Goal: Find specific fact: Find specific fact

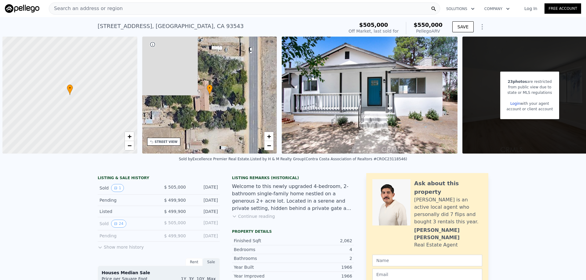
scroll to position [0, 2]
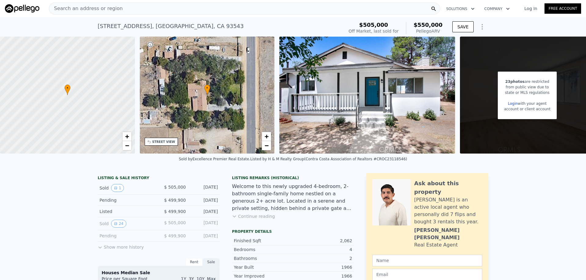
click at [202, 114] on div "• + −" at bounding box center [207, 95] width 135 height 117
click at [350, 117] on img at bounding box center [367, 95] width 176 height 117
drag, startPoint x: 96, startPoint y: 27, endPoint x: 191, endPoint y: 27, distance: 95.8
click at [193, 27] on div "36221 82nd St E , Sun Village , CA 93543 Sold Aug 2023 for $505k (~ARV $550k )" at bounding box center [220, 28] width 244 height 17
copy div "36221 82nd St E , Sun Village , CA 93543"
